Goal: Transaction & Acquisition: Purchase product/service

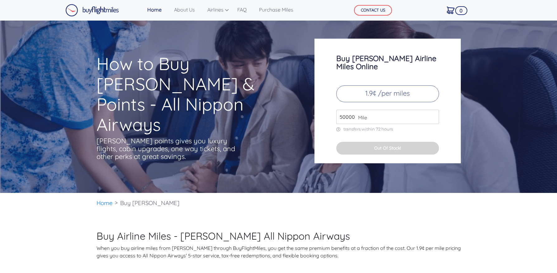
click at [434, 110] on input "50000" at bounding box center [387, 117] width 103 height 14
click at [433, 110] on input "51000" at bounding box center [387, 117] width 103 height 14
click at [433, 110] on input "52000" at bounding box center [387, 117] width 103 height 14
click at [433, 110] on input "53000" at bounding box center [387, 117] width 103 height 14
click at [432, 113] on input "53000" at bounding box center [387, 117] width 103 height 14
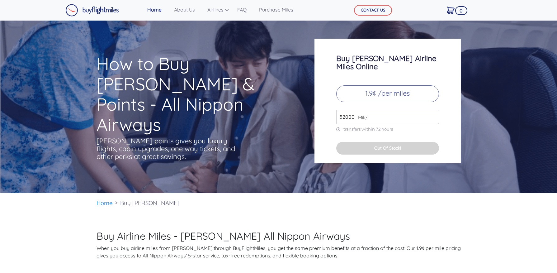
click at [432, 112] on input "52000" at bounding box center [387, 117] width 103 height 14
click at [432, 112] on input "51000" at bounding box center [387, 117] width 103 height 14
click at [432, 112] on input "50000" at bounding box center [387, 117] width 103 height 14
type input "49000"
click at [432, 112] on input "49000" at bounding box center [387, 117] width 103 height 14
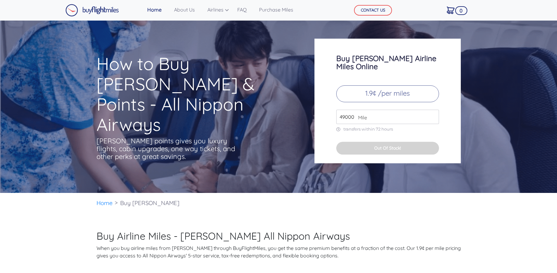
click at [432, 112] on input "49000" at bounding box center [387, 117] width 103 height 14
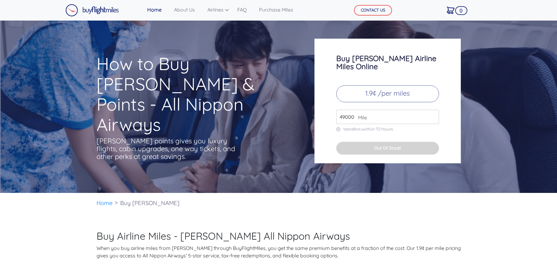
click at [476, 107] on div "How to Buy ANA Miles & Points - All Nippon Airways ANA points gives you luxury …" at bounding box center [278, 107] width 557 height 172
click at [411, 85] on p "1.9¢ /per miles" at bounding box center [387, 93] width 103 height 17
